Goal: Task Accomplishment & Management: Use online tool/utility

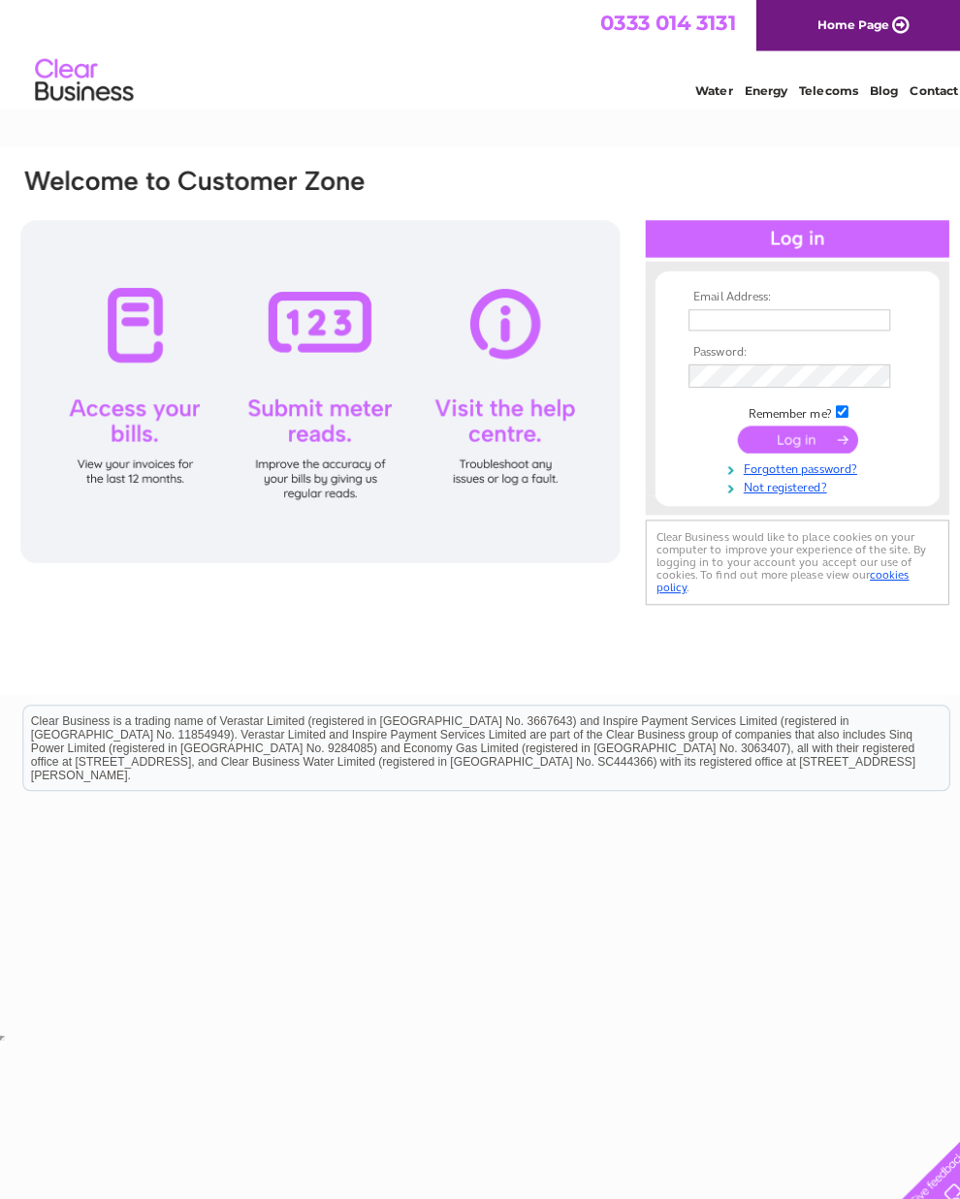
click at [711, 320] on input "text" at bounding box center [782, 316] width 200 height 21
type input "Andyalffarr@yahoo.com"
click at [774, 443] on input "submit" at bounding box center [789, 437] width 119 height 27
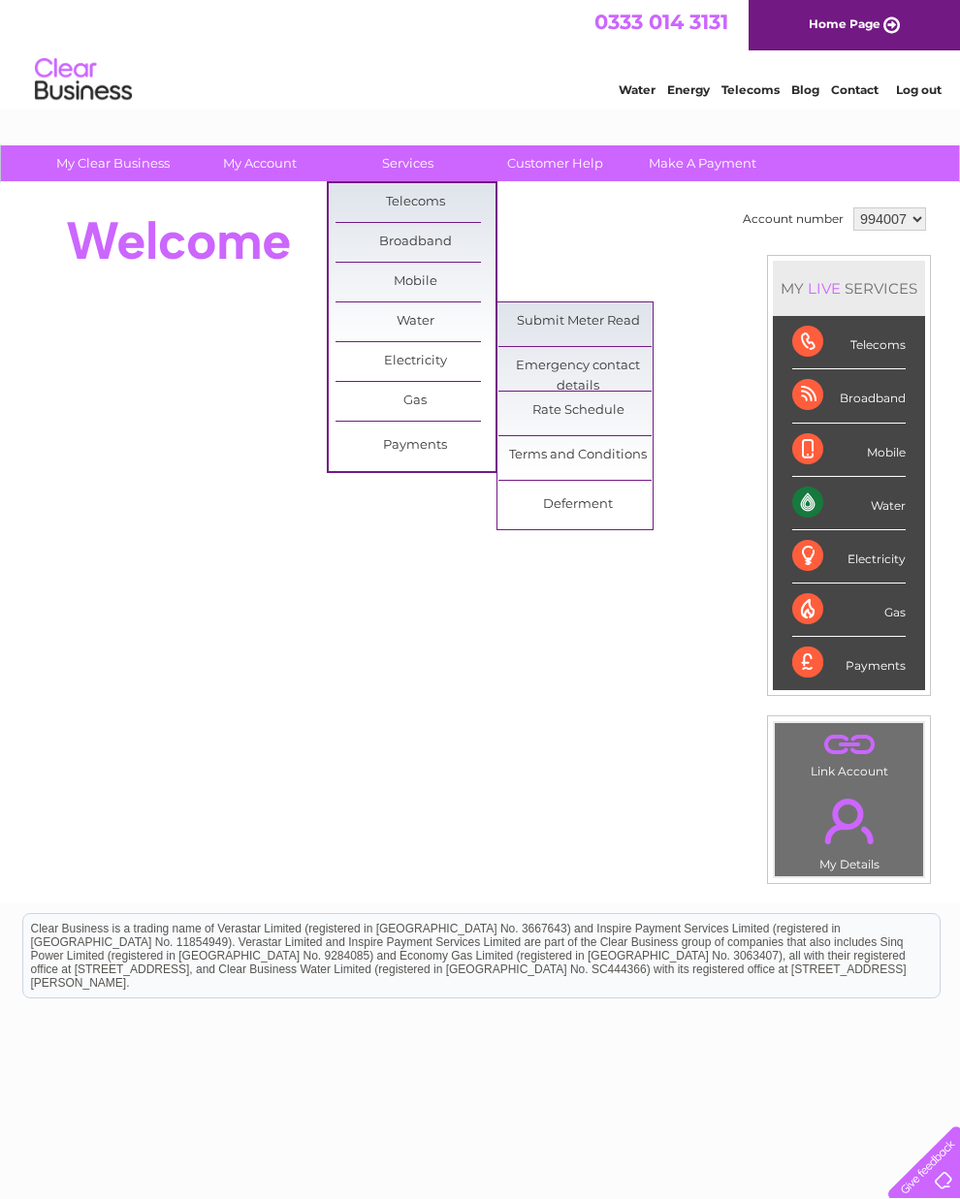
click at [562, 321] on link "Submit Meter Read" at bounding box center [578, 322] width 160 height 39
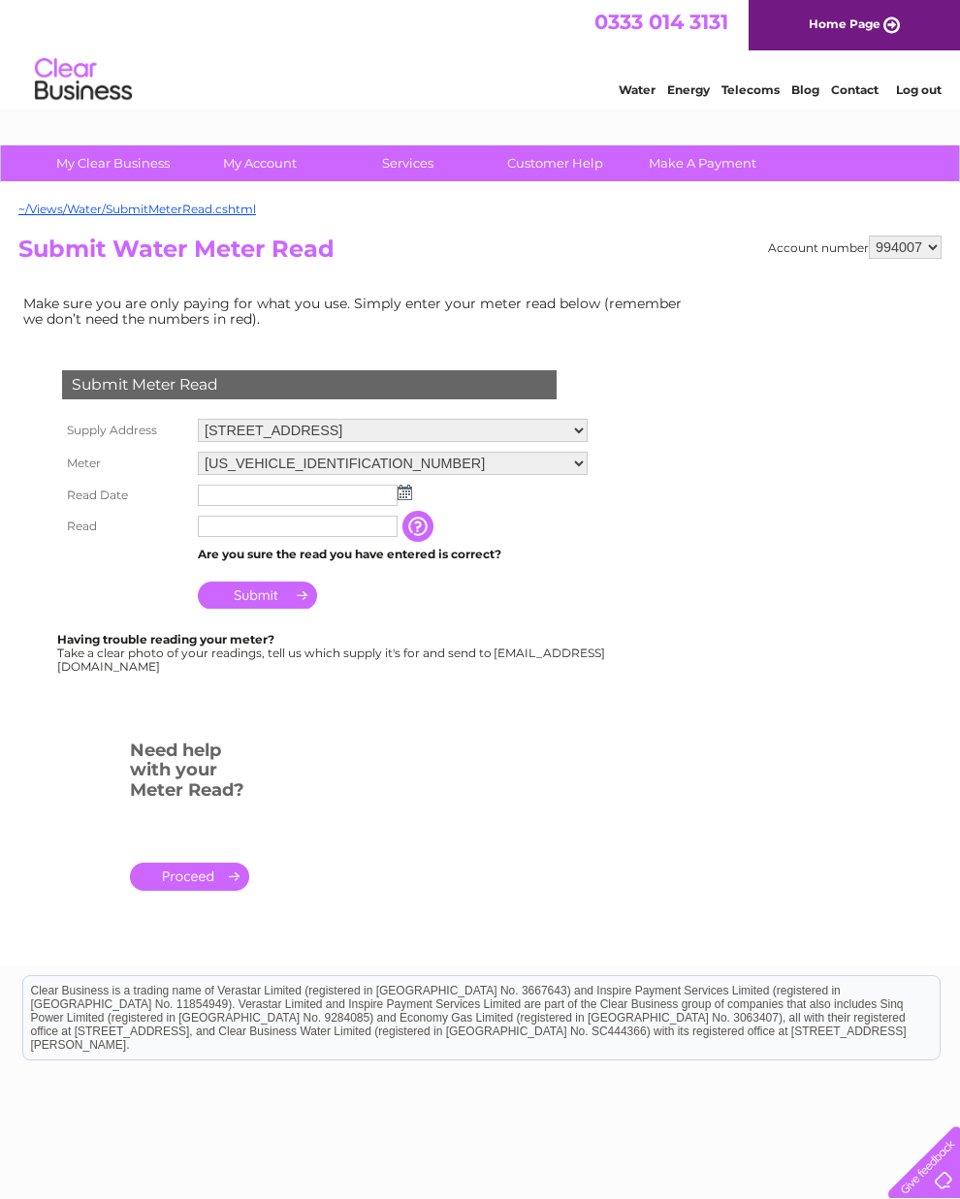
click at [355, 530] on input "text" at bounding box center [298, 526] width 200 height 21
type input "606"
click at [401, 498] on img at bounding box center [405, 493] width 15 height 16
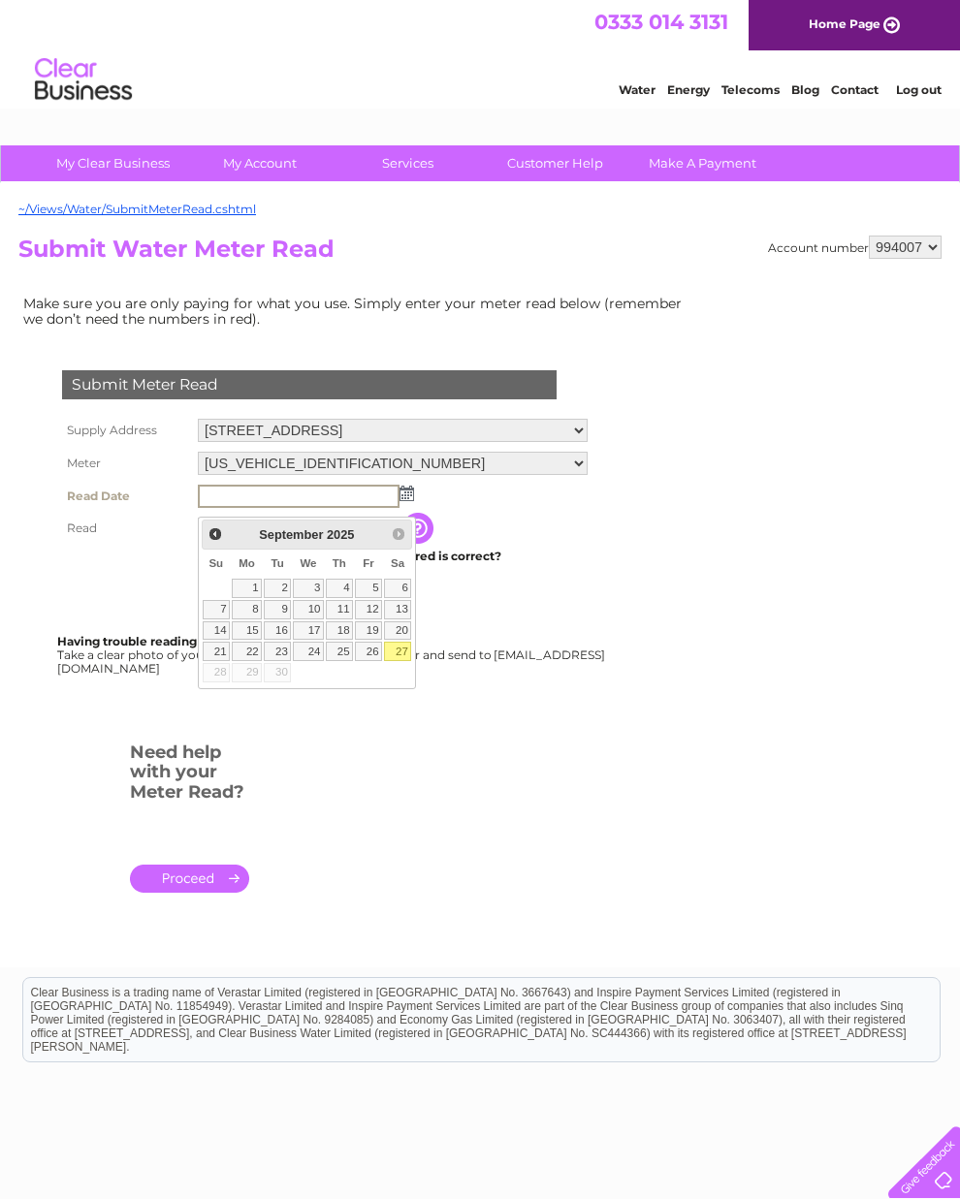
click at [407, 660] on link "27" at bounding box center [397, 651] width 27 height 19
type input "2025/09/27"
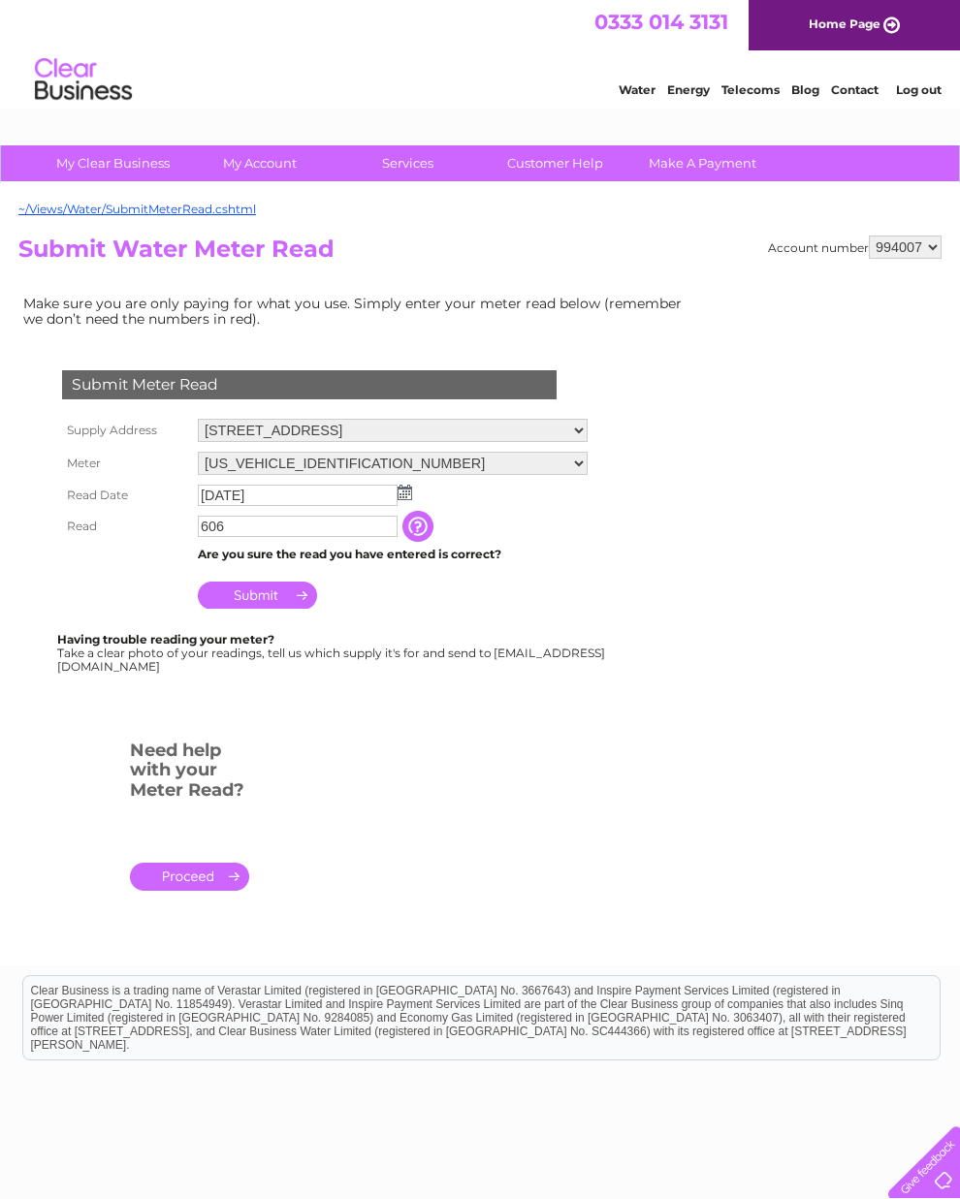
click at [270, 609] on input "Submit" at bounding box center [257, 595] width 119 height 27
